Goal: Navigation & Orientation: Find specific page/section

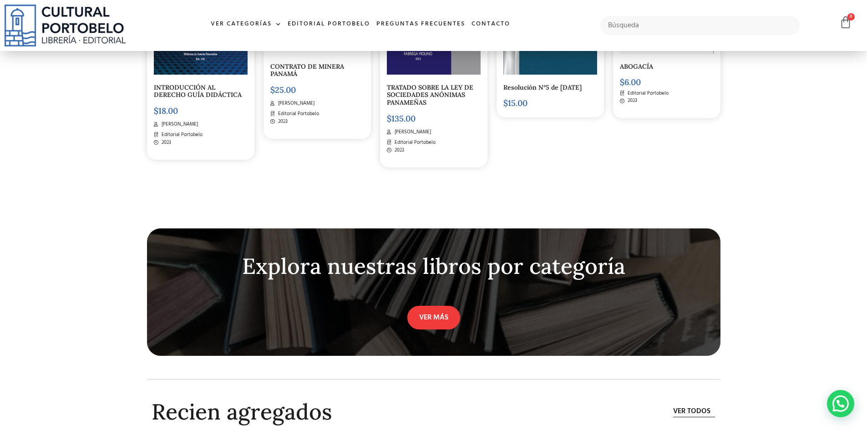
scroll to position [2552, 0]
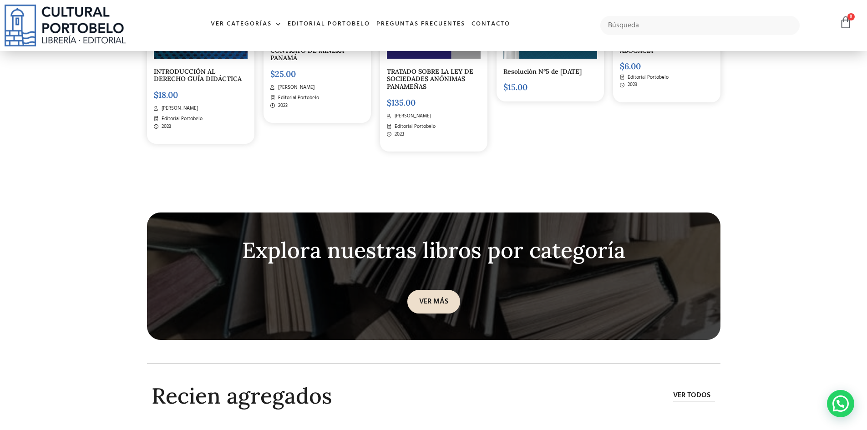
click at [439, 299] on link "VER MÁS" at bounding box center [433, 302] width 53 height 24
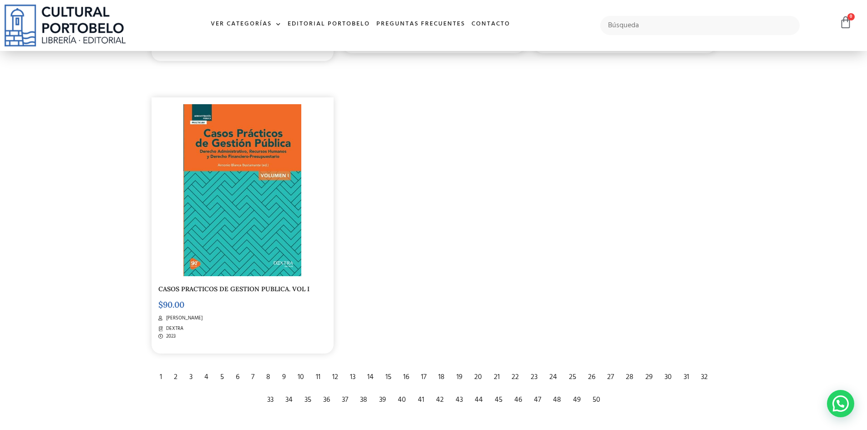
scroll to position [1684, 0]
click at [174, 375] on div "2" at bounding box center [175, 377] width 13 height 20
